Goal: Find specific page/section: Find specific page/section

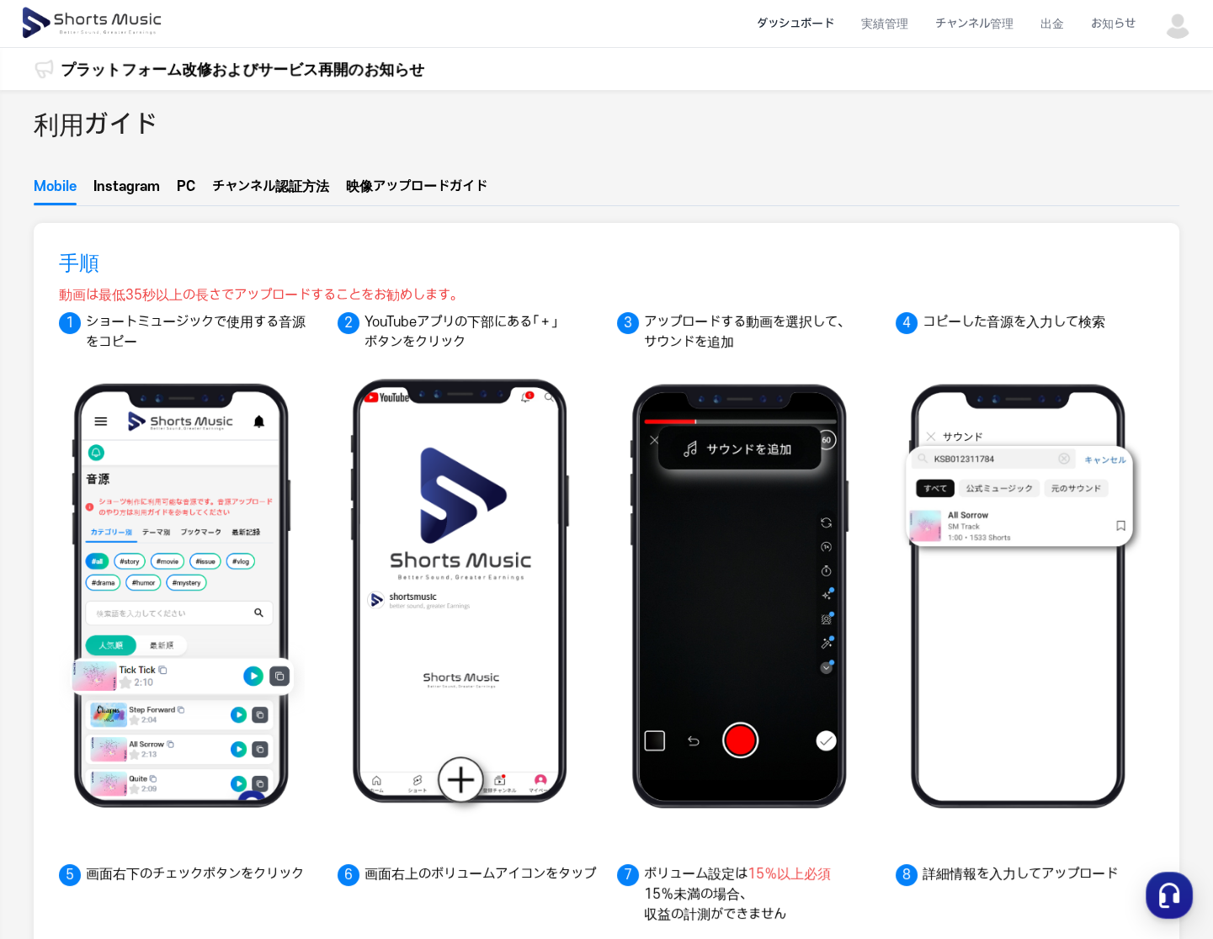
click at [829, 20] on li "ダッシュボード" at bounding box center [795, 24] width 104 height 45
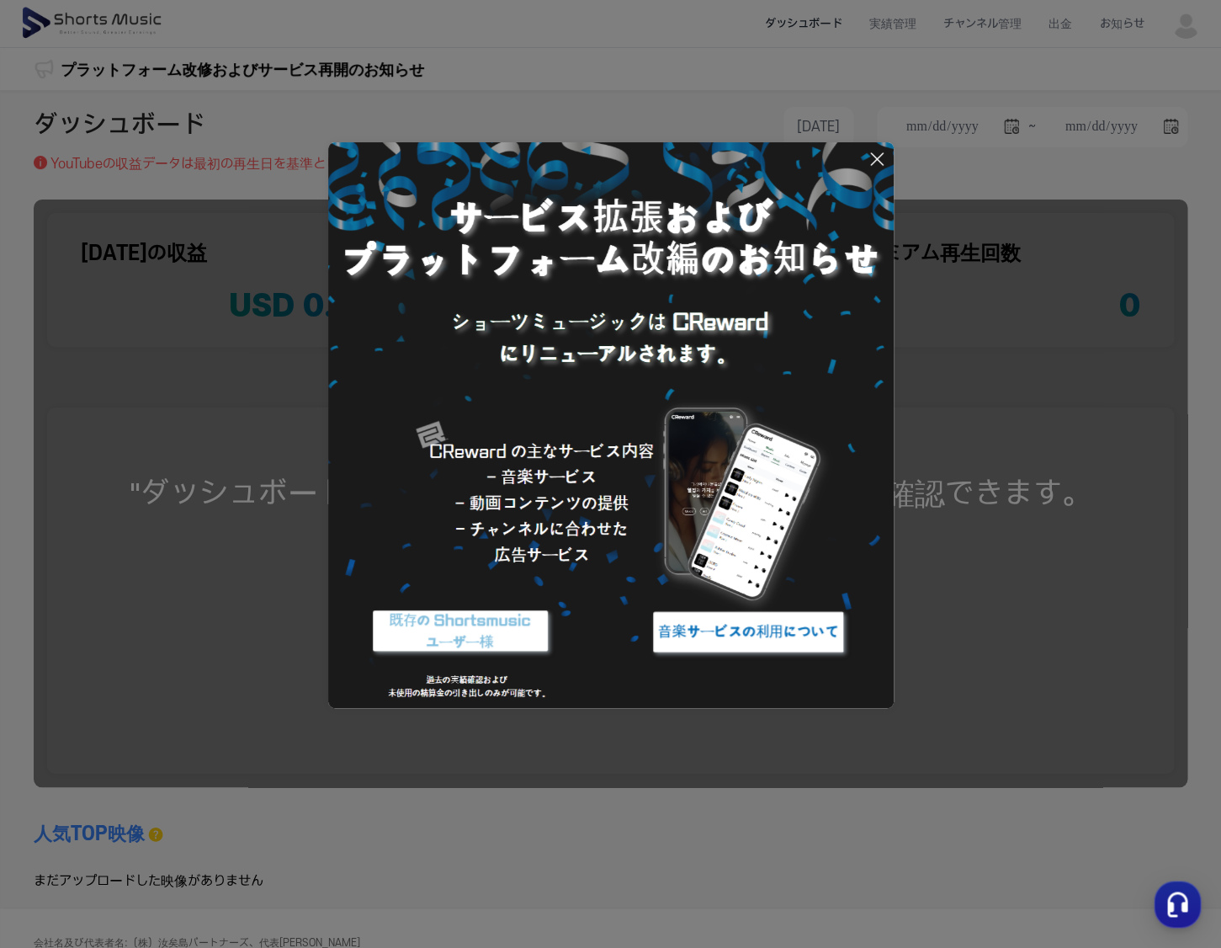
click at [882, 21] on button at bounding box center [610, 474] width 1221 height 948
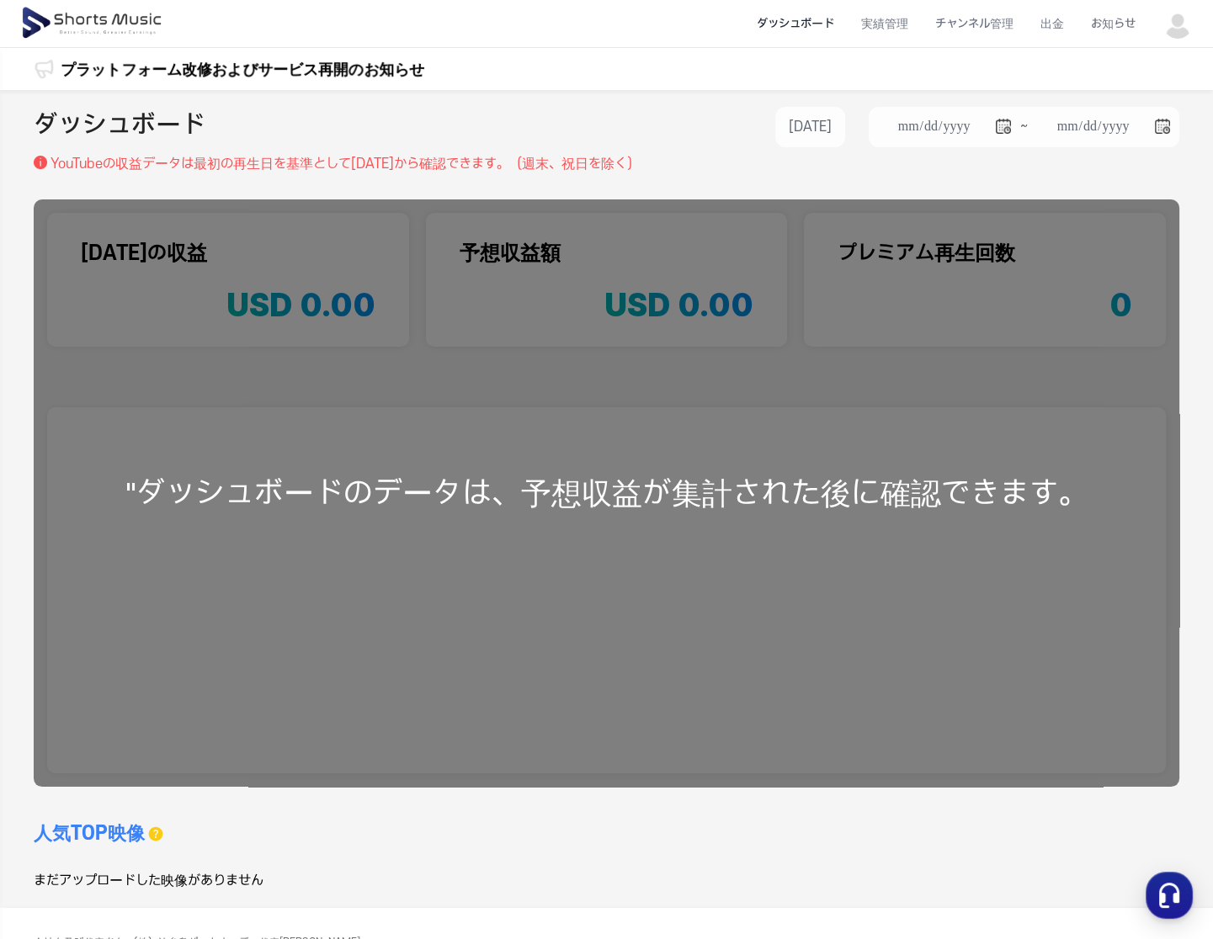
click at [882, 21] on li "実績管理" at bounding box center [885, 24] width 74 height 45
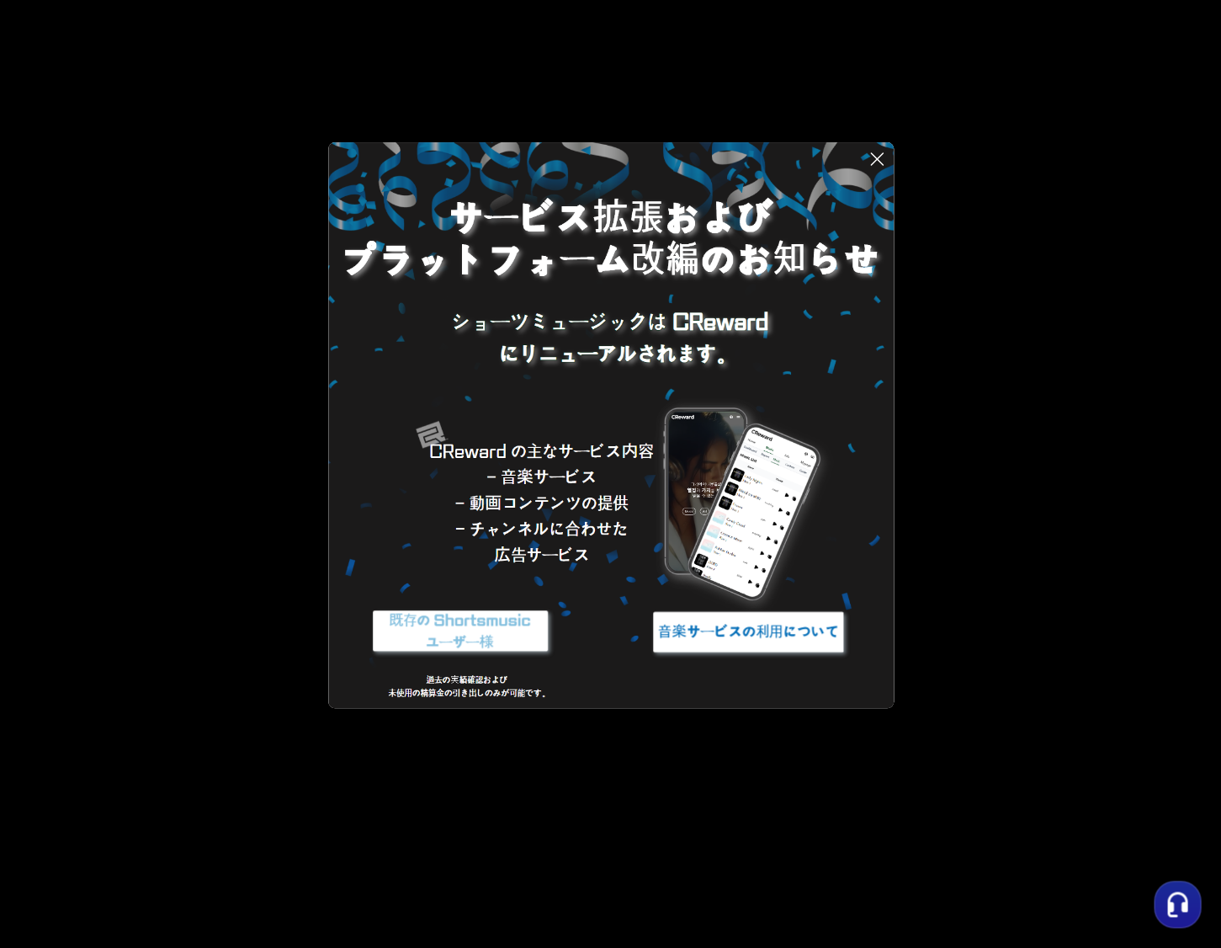
click at [882, 21] on button at bounding box center [610, 474] width 1221 height 948
